Goal: Find contact information: Find contact information

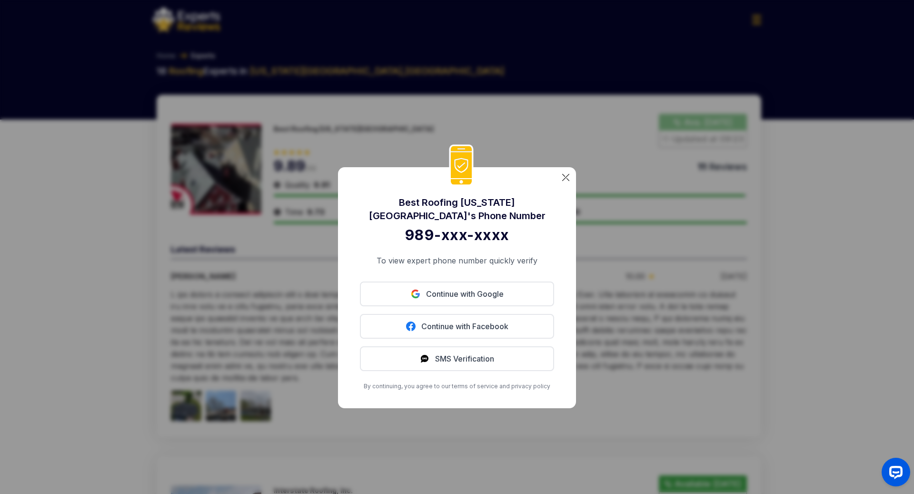
click at [537, 116] on div "Best Roofing [US_STATE][GEOGRAPHIC_DATA] 's Phone Number 989-xxx-xxxx To view e…" at bounding box center [457, 247] width 914 height 494
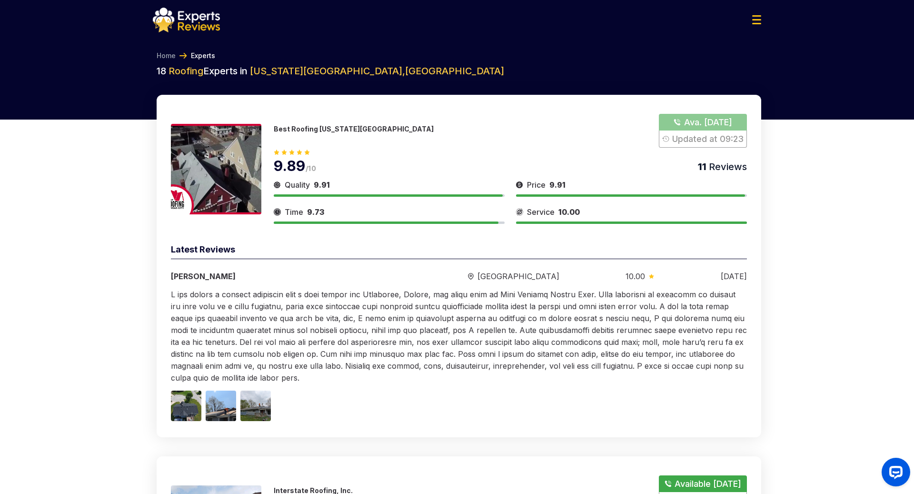
click at [193, 17] on img at bounding box center [186, 20] width 67 height 25
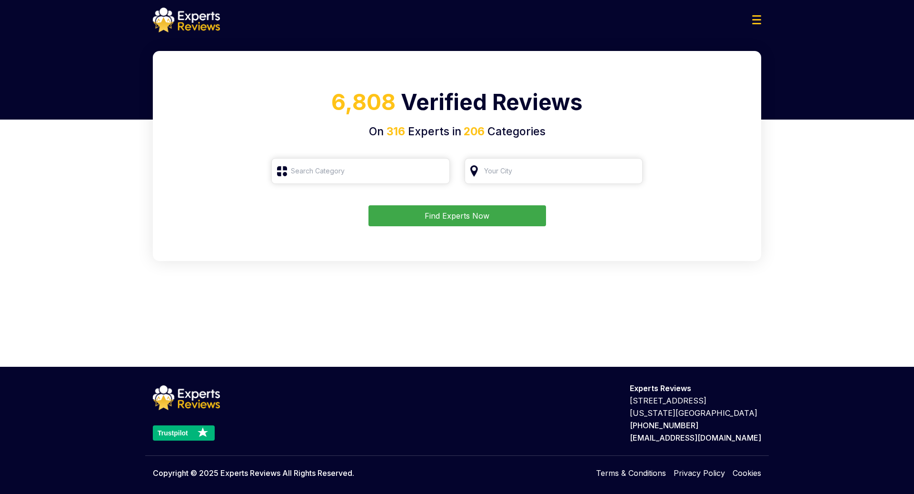
type input "Roofing"
click at [443, 218] on button "Find Experts Now" at bounding box center [458, 215] width 178 height 21
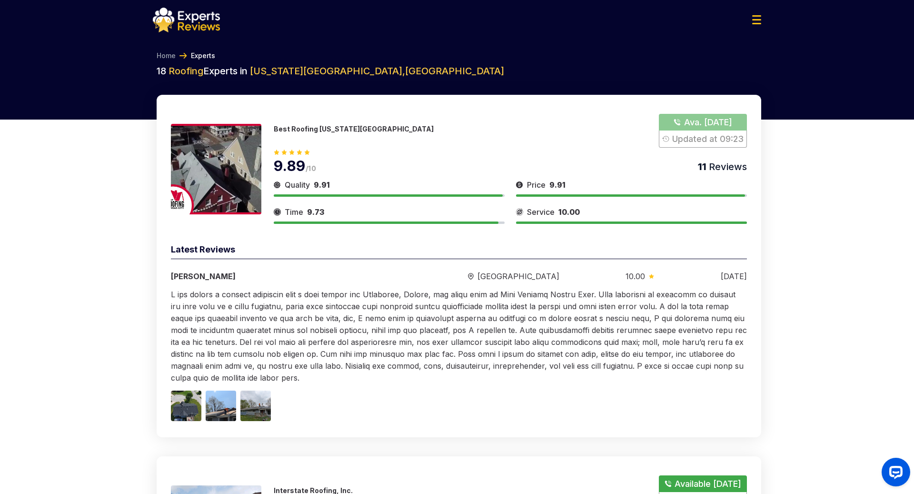
click at [689, 123] on button "Show Number" at bounding box center [703, 131] width 88 height 34
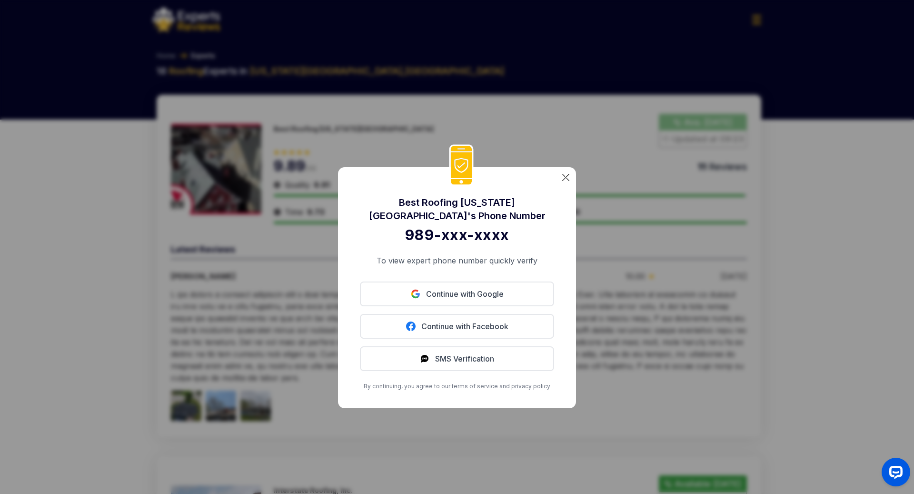
click at [566, 179] on img at bounding box center [565, 177] width 7 height 7
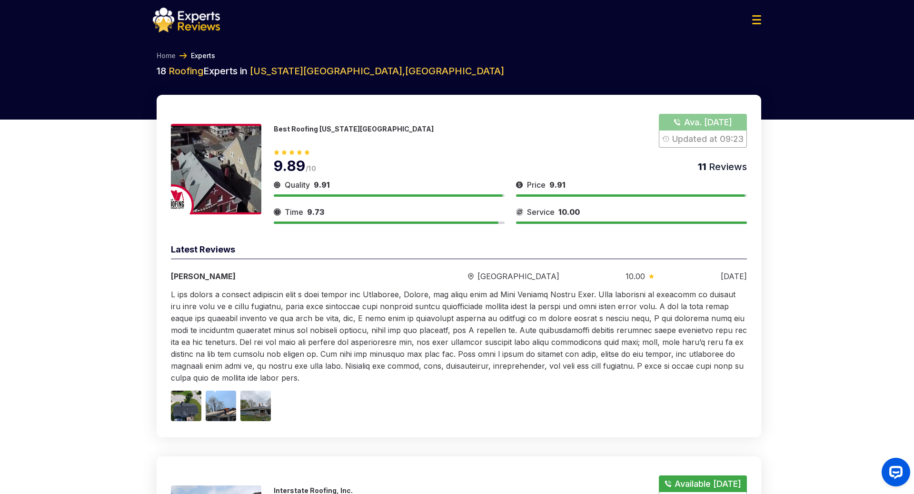
click at [329, 127] on p "Best Roofing [US_STATE][GEOGRAPHIC_DATA]" at bounding box center [354, 129] width 160 height 8
